Goal: Information Seeking & Learning: Check status

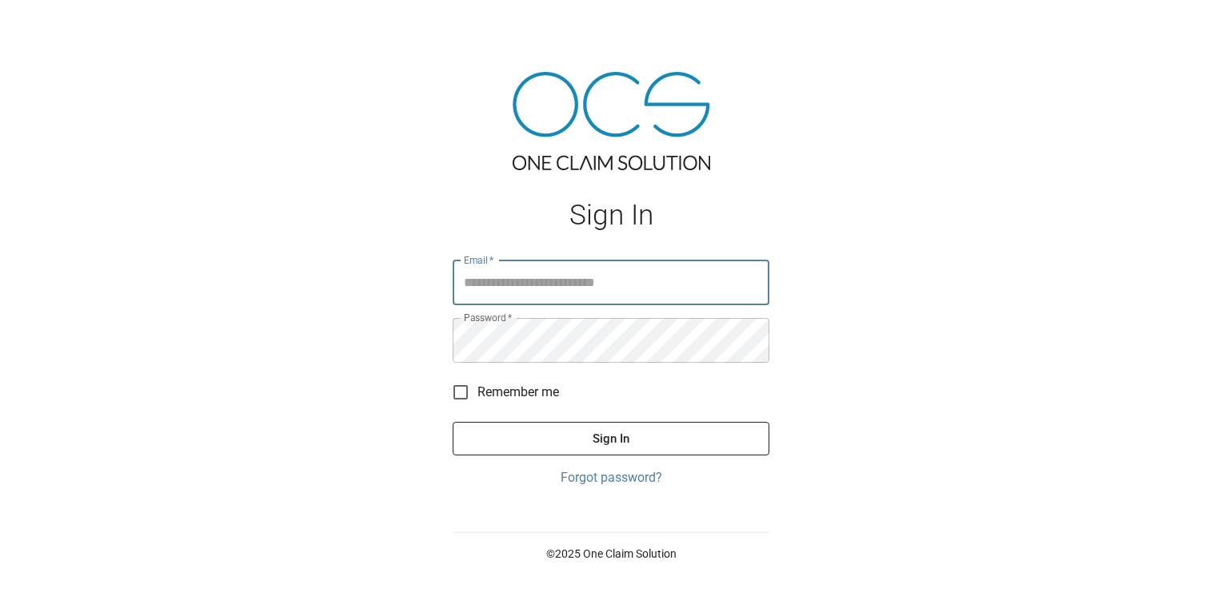
type input "**********"
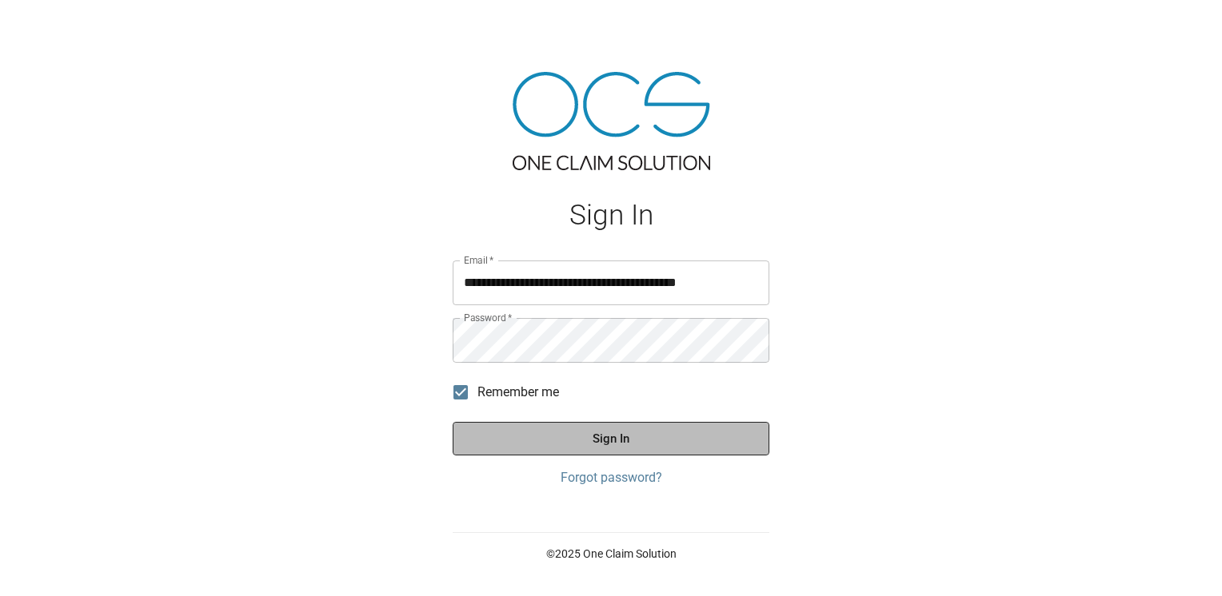
click at [528, 441] on button "Sign In" at bounding box center [611, 439] width 317 height 34
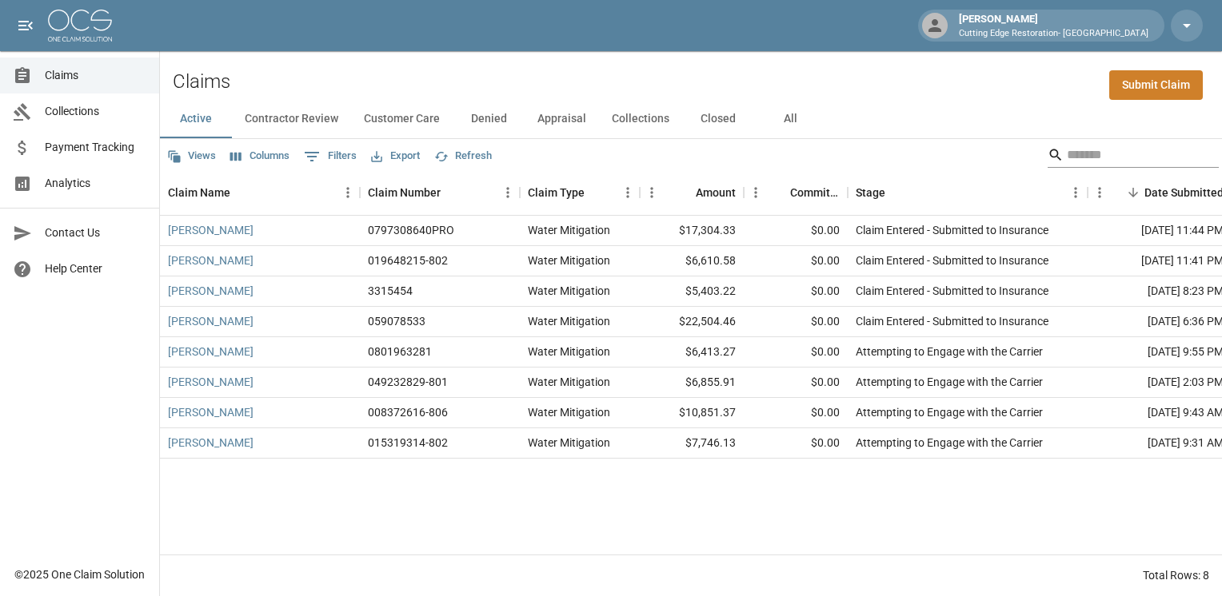
click at [1068, 161] on input "Search" at bounding box center [1131, 155] width 128 height 26
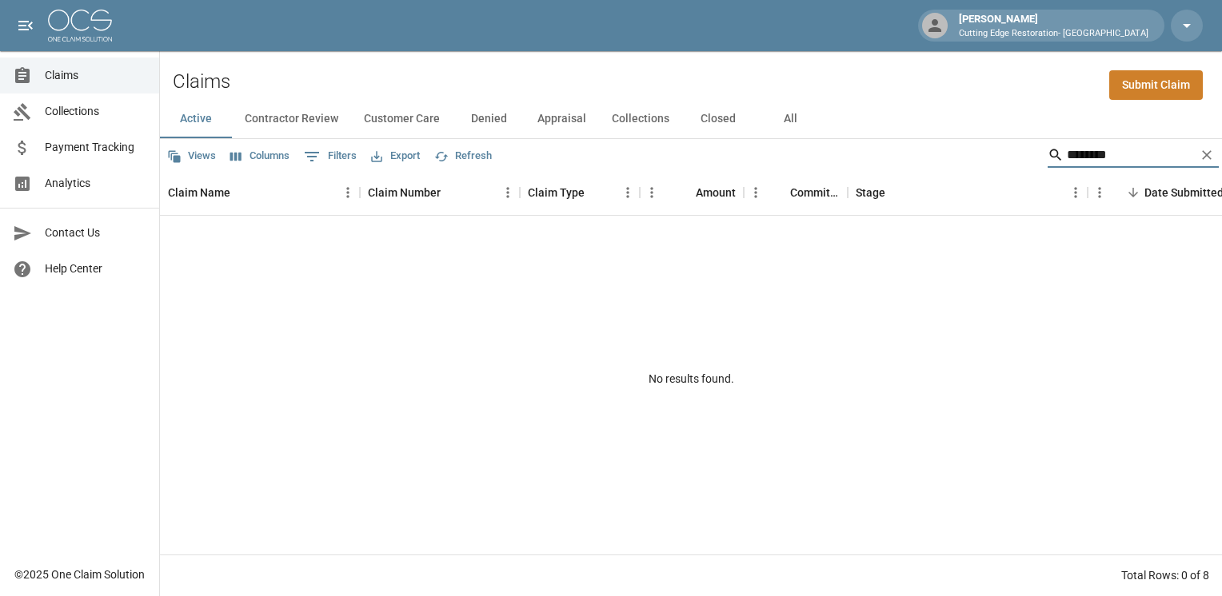
type input "********"
click at [1207, 158] on icon "Clear" at bounding box center [1207, 155] width 16 height 16
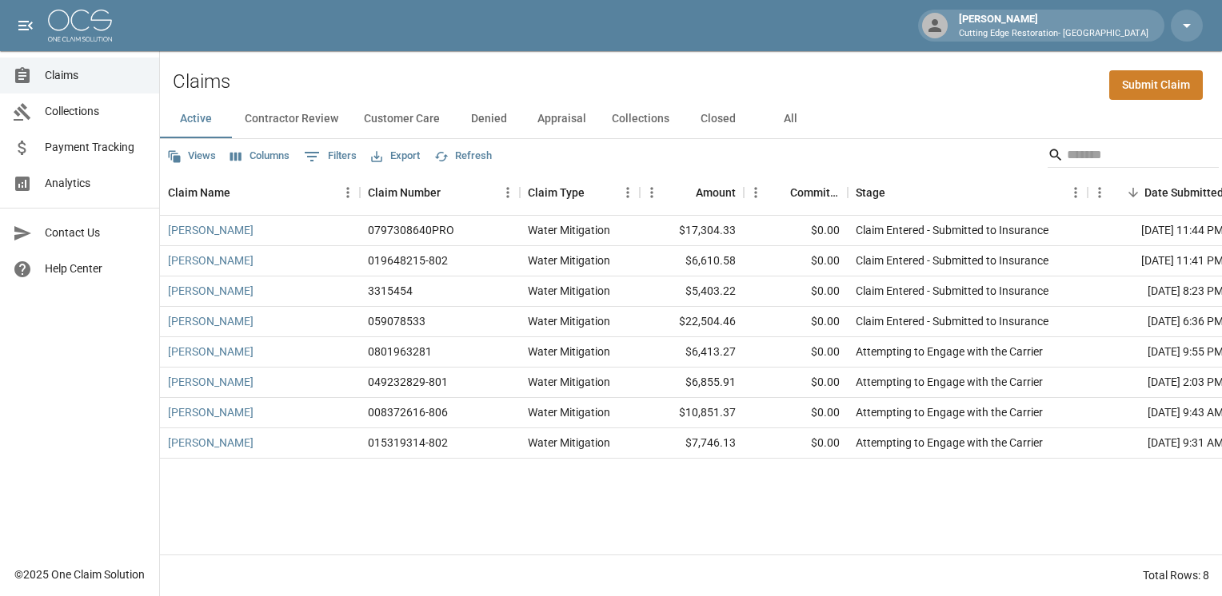
click at [550, 510] on div "[PERSON_NAME] 0797308640PRO Water Mitigation $17,304.33 $0.00 Claim Entered - S…" at bounding box center [907, 385] width 1495 height 339
drag, startPoint x: 765, startPoint y: 481, endPoint x: 549, endPoint y: 74, distance: 460.7
click at [549, 74] on div "Claims Submit Claim Active Contractor Review Customer Care Denied Appraisal Col…" at bounding box center [691, 323] width 1062 height 545
click at [549, 74] on div "Claims Submit Claim" at bounding box center [691, 75] width 1062 height 49
click at [768, 501] on div "[PERSON_NAME] 0797308640PRO Water Mitigation $17,304.33 $0.00 Claim Entered - S…" at bounding box center [907, 385] width 1495 height 339
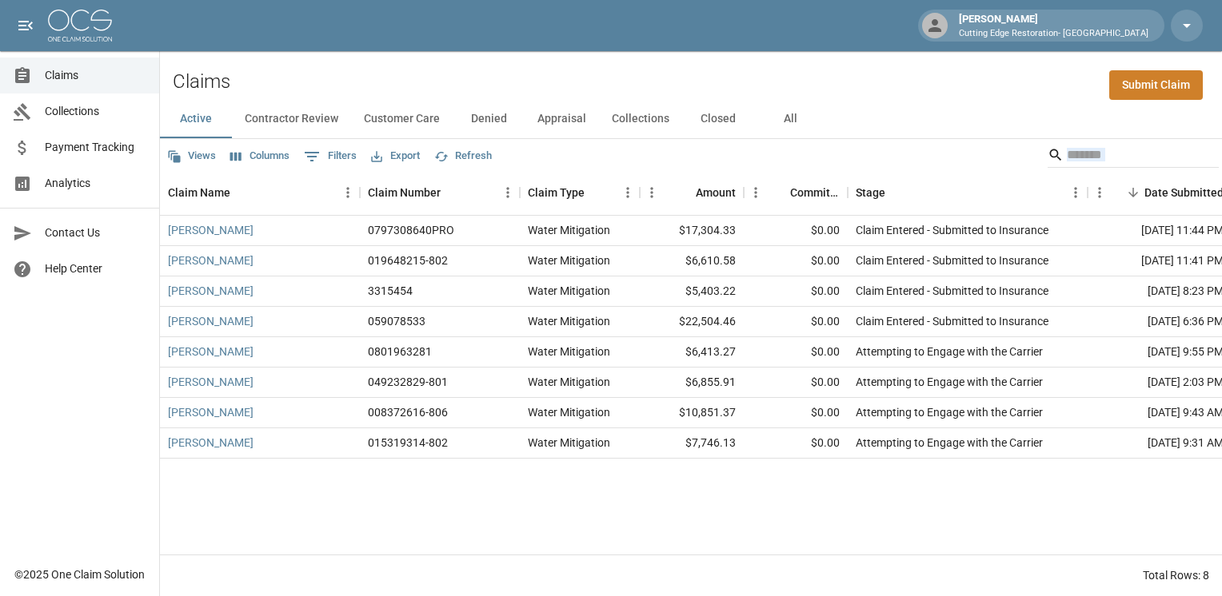
drag, startPoint x: 768, startPoint y: 501, endPoint x: 566, endPoint y: 72, distance: 474.3
click at [566, 72] on div "Claims Submit Claim Active Contractor Review Customer Care Denied Appraisal Col…" at bounding box center [691, 323] width 1062 height 545
click at [566, 72] on div "Claims Submit Claim" at bounding box center [691, 75] width 1062 height 49
drag, startPoint x: 1020, startPoint y: 525, endPoint x: 860, endPoint y: 110, distance: 444.3
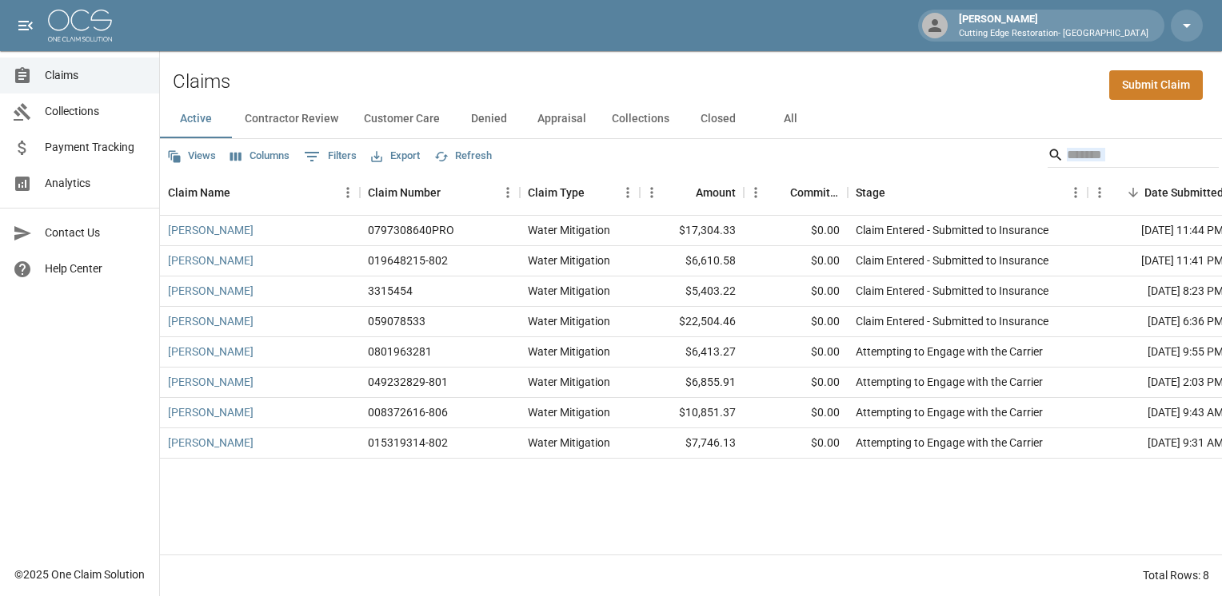
click at [860, 110] on div "Active Contractor Review Customer Care Denied Appraisal Collections Closed All …" at bounding box center [691, 348] width 1062 height 497
click at [860, 110] on div "Active Contractor Review Customer Care Denied Appraisal Collections Closed All" at bounding box center [691, 119] width 1062 height 38
drag, startPoint x: 931, startPoint y: 499, endPoint x: 774, endPoint y: 62, distance: 463.8
click at [774, 62] on div "Claims Submit Claim Active Contractor Review Customer Care Denied Appraisal Col…" at bounding box center [691, 323] width 1062 height 545
click at [908, 488] on div "[PERSON_NAME] 0797308640PRO Water Mitigation $17,304.33 $0.00 Claim Entered - S…" at bounding box center [907, 385] width 1495 height 339
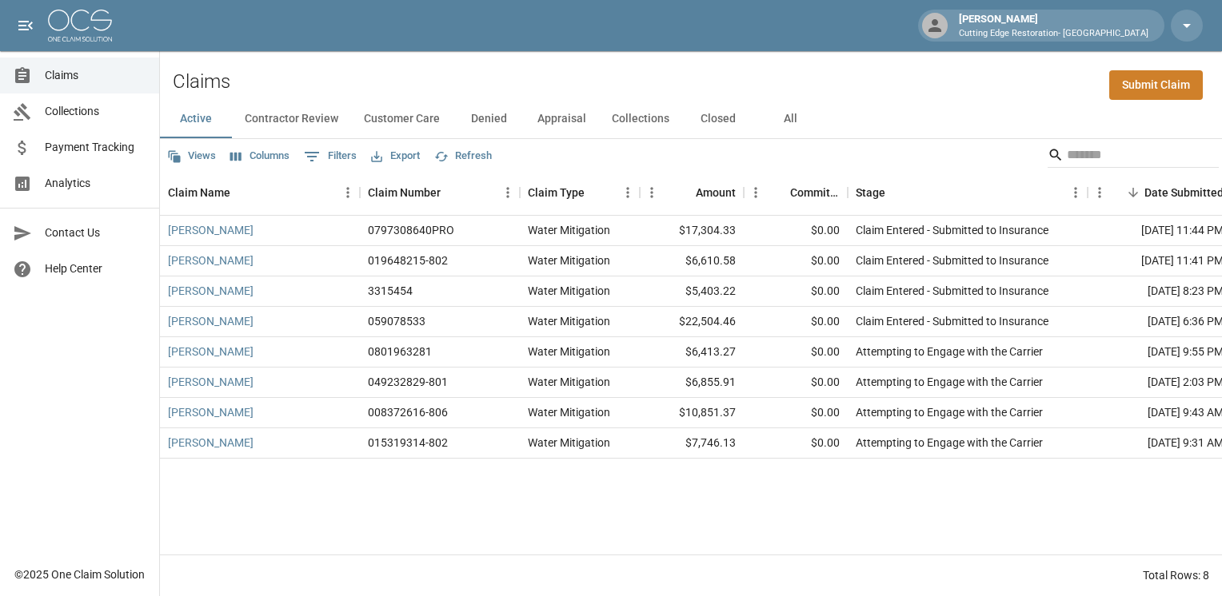
drag, startPoint x: 883, startPoint y: 129, endPoint x: 1221, endPoint y: 446, distance: 463.8
click at [1221, 446] on div "Active Contractor Review Customer Care Denied Appraisal Collections Closed All …" at bounding box center [691, 348] width 1062 height 497
click at [786, 507] on div "[PERSON_NAME] 0797308640PRO Water Mitigation $17,304.33 $0.00 Claim Entered - S…" at bounding box center [907, 385] width 1495 height 339
click at [788, 109] on button "All" at bounding box center [790, 119] width 72 height 38
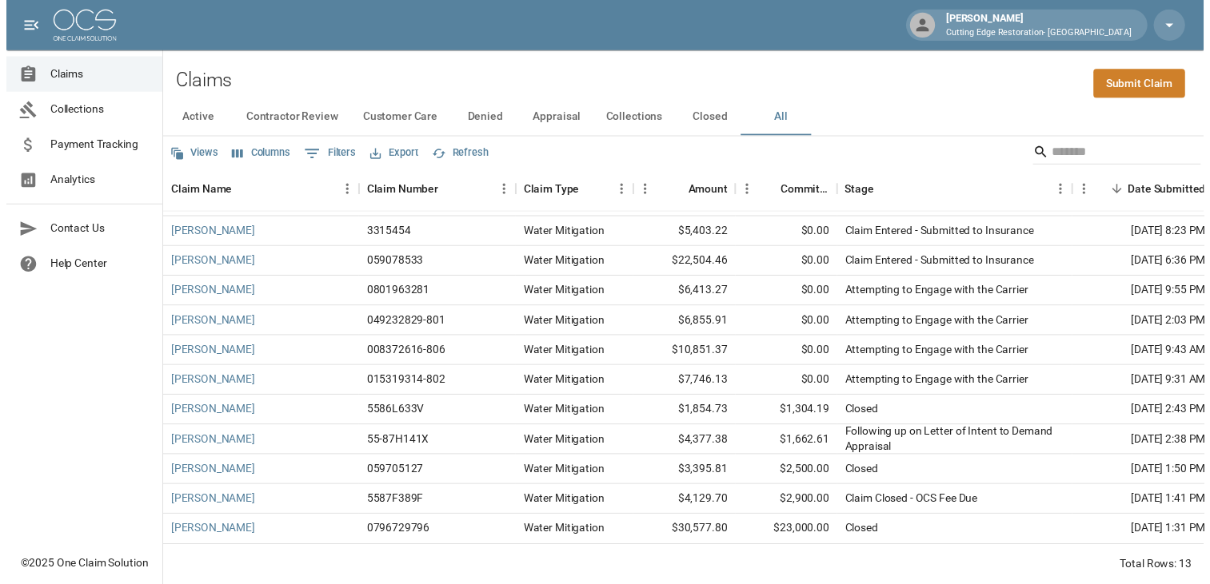
scroll to position [62, 0]
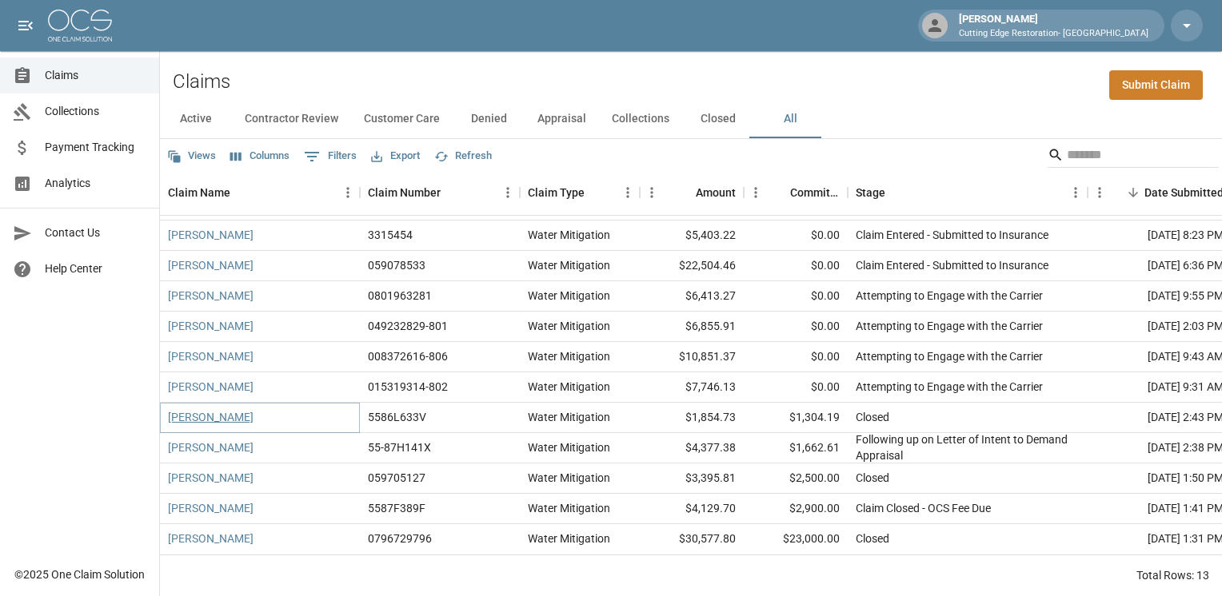
click at [181, 415] on link "[PERSON_NAME]" at bounding box center [211, 417] width 86 height 16
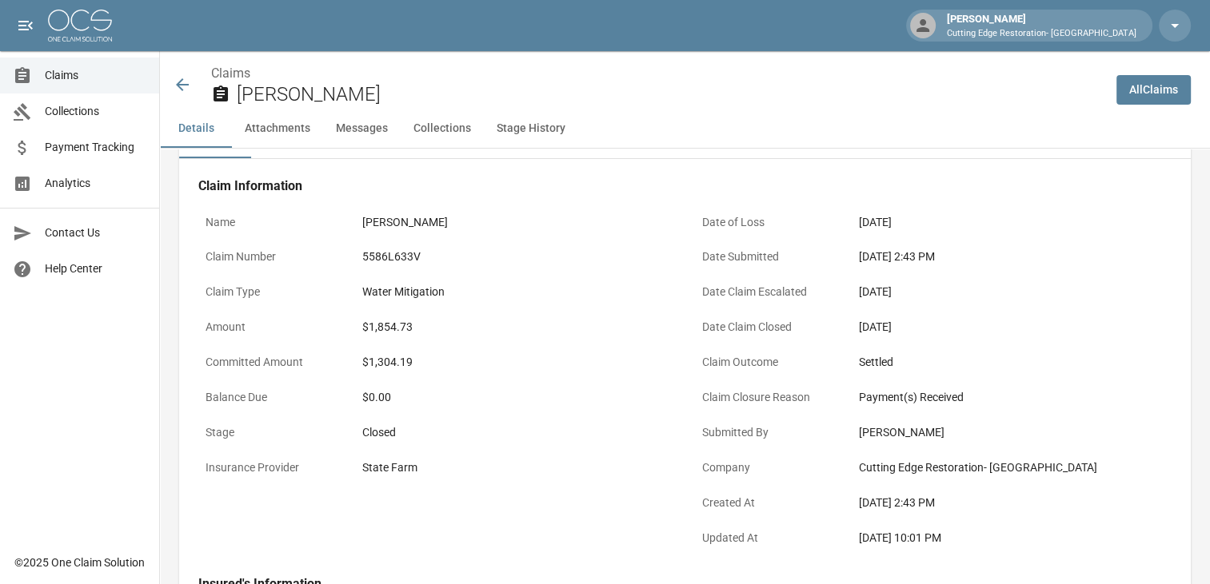
scroll to position [47, 0]
drag, startPoint x: 996, startPoint y: 545, endPoint x: 788, endPoint y: 171, distance: 428.4
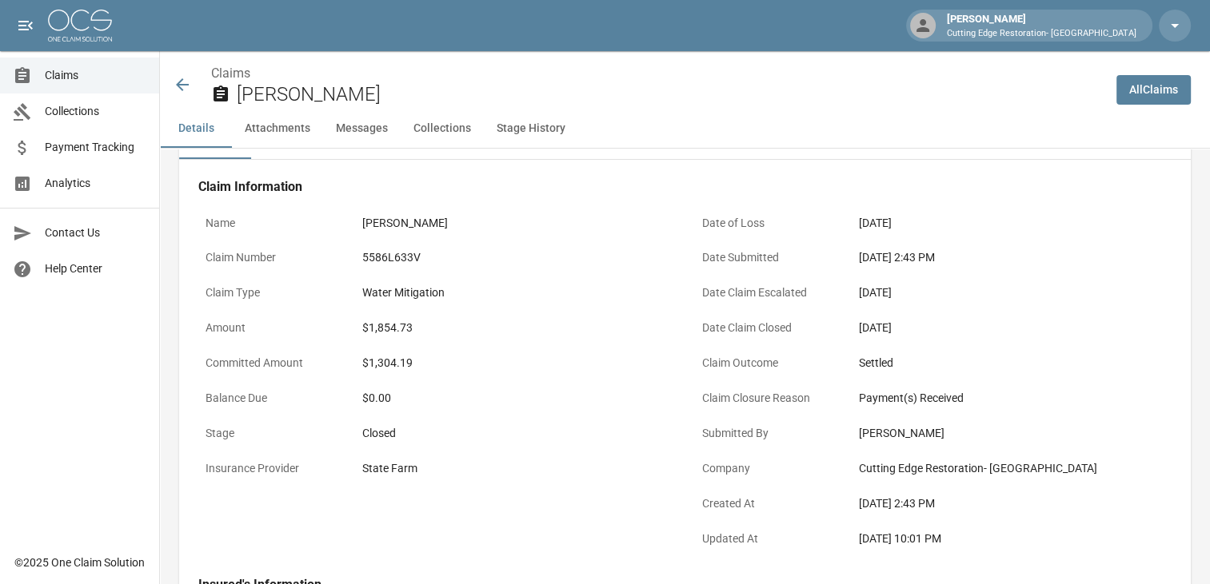
drag, startPoint x: 978, startPoint y: 540, endPoint x: 193, endPoint y: 185, distance: 861.3
click at [974, 542] on div "[DATE] 10:01 PM" at bounding box center [1012, 539] width 306 height 17
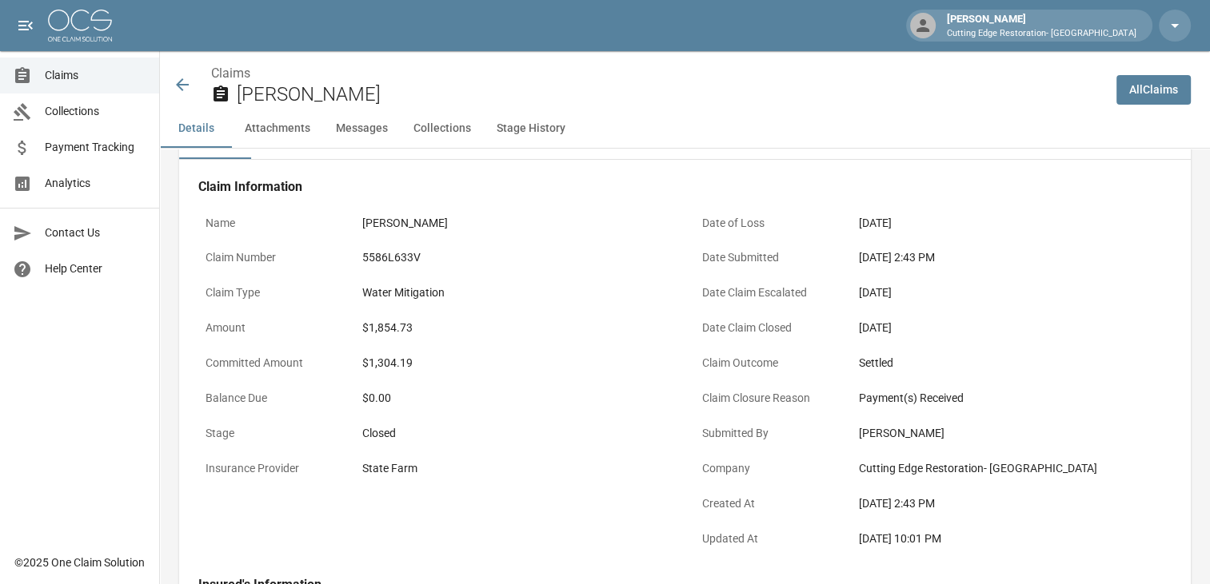
drag, startPoint x: 189, startPoint y: 184, endPoint x: 1038, endPoint y: 536, distance: 918.4
click at [1038, 536] on div "[DATE] 10:01 PM" at bounding box center [1012, 539] width 306 height 17
click at [983, 544] on div "[DATE] 10:01 PM" at bounding box center [1012, 539] width 306 height 17
drag, startPoint x: 983, startPoint y: 544, endPoint x: 191, endPoint y: 181, distance: 870.8
